Goal: Information Seeking & Learning: Learn about a topic

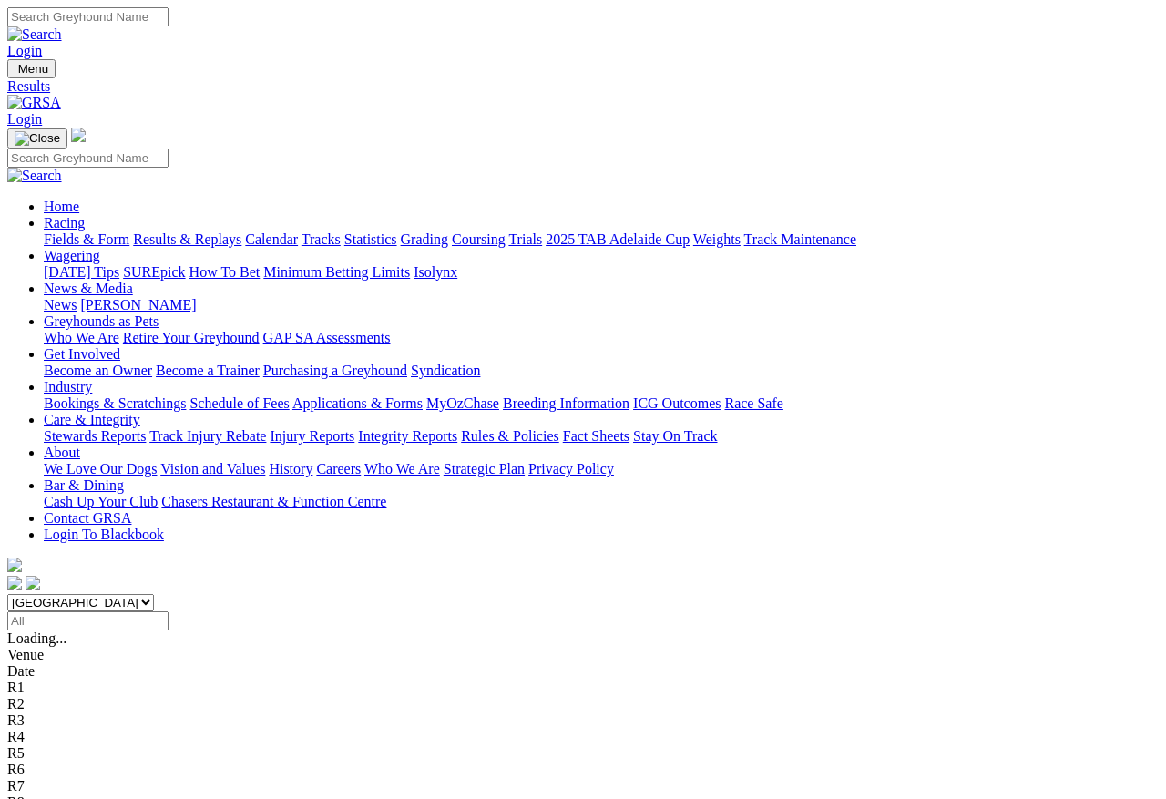
click at [69, 231] on link "Fields & Form" at bounding box center [87, 238] width 86 height 15
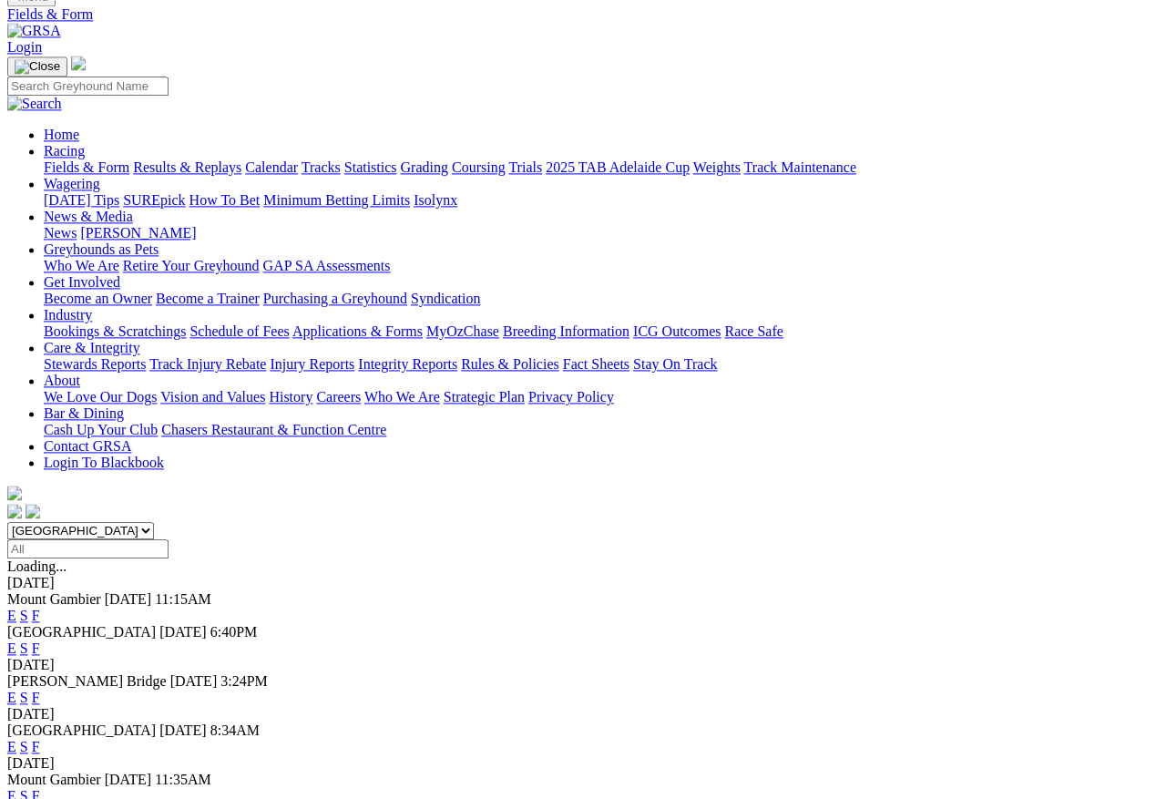
scroll to position [72, 0]
click at [40, 739] on link "F" at bounding box center [36, 746] width 8 height 15
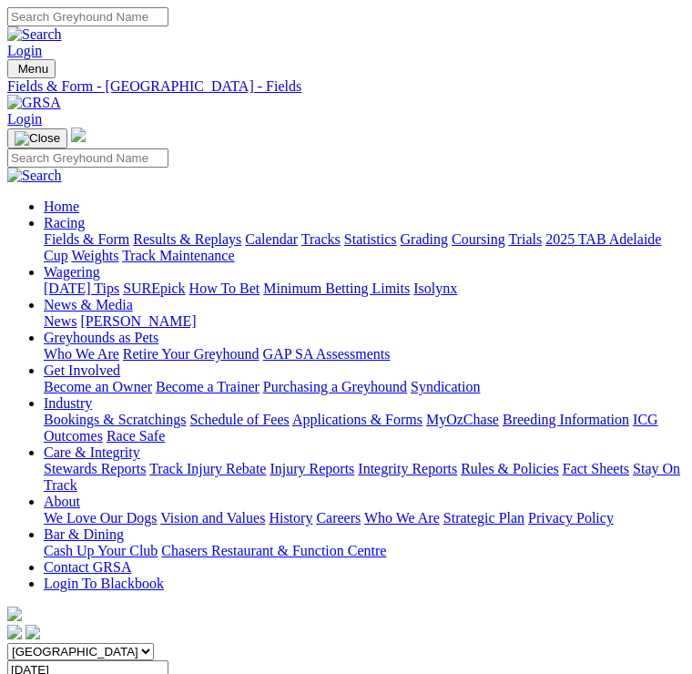
click at [15, 73] on img "Toggle navigation" at bounding box center [15, 73] width 0 height 0
click at [198, 247] on link "Results & Replays" at bounding box center [187, 238] width 108 height 15
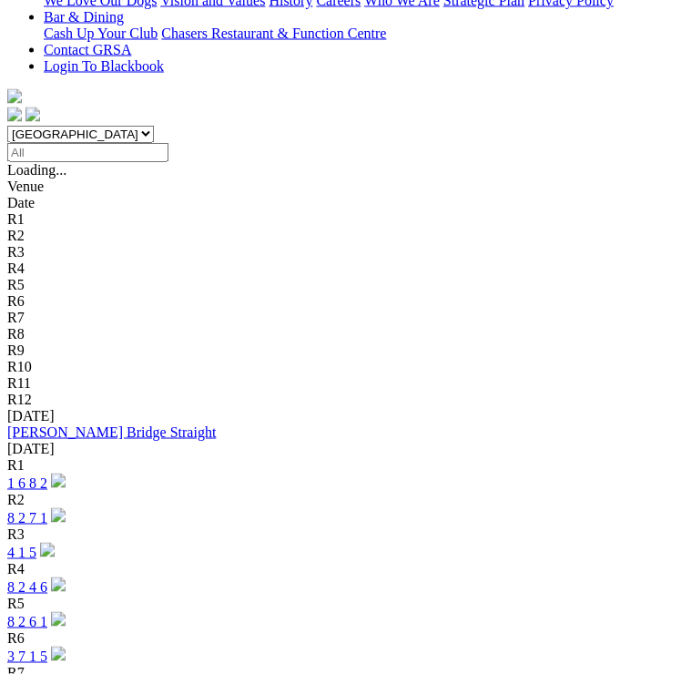
scroll to position [518, 0]
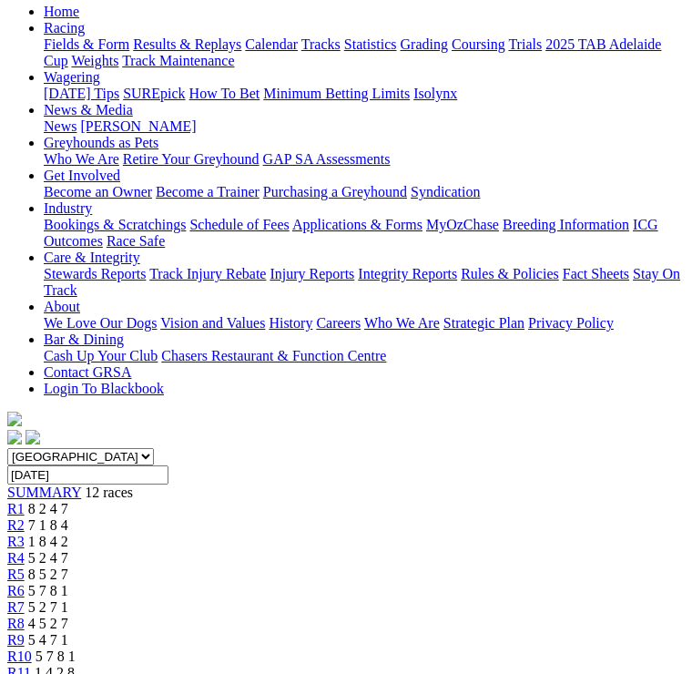
scroll to position [193, 0]
